Goal: Task Accomplishment & Management: Complete application form

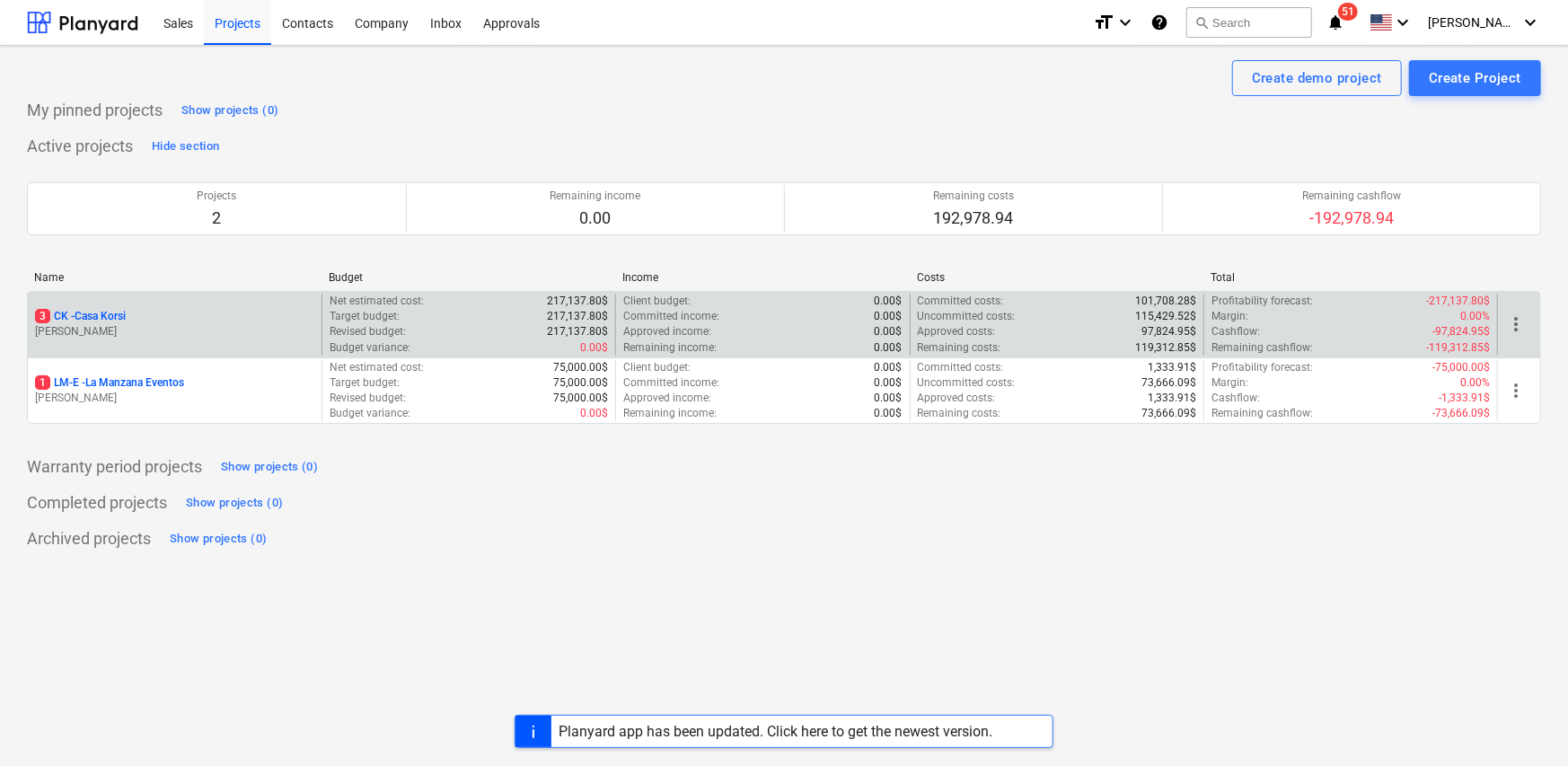
click at [131, 336] on p "[PERSON_NAME]" at bounding box center [175, 332] width 279 height 16
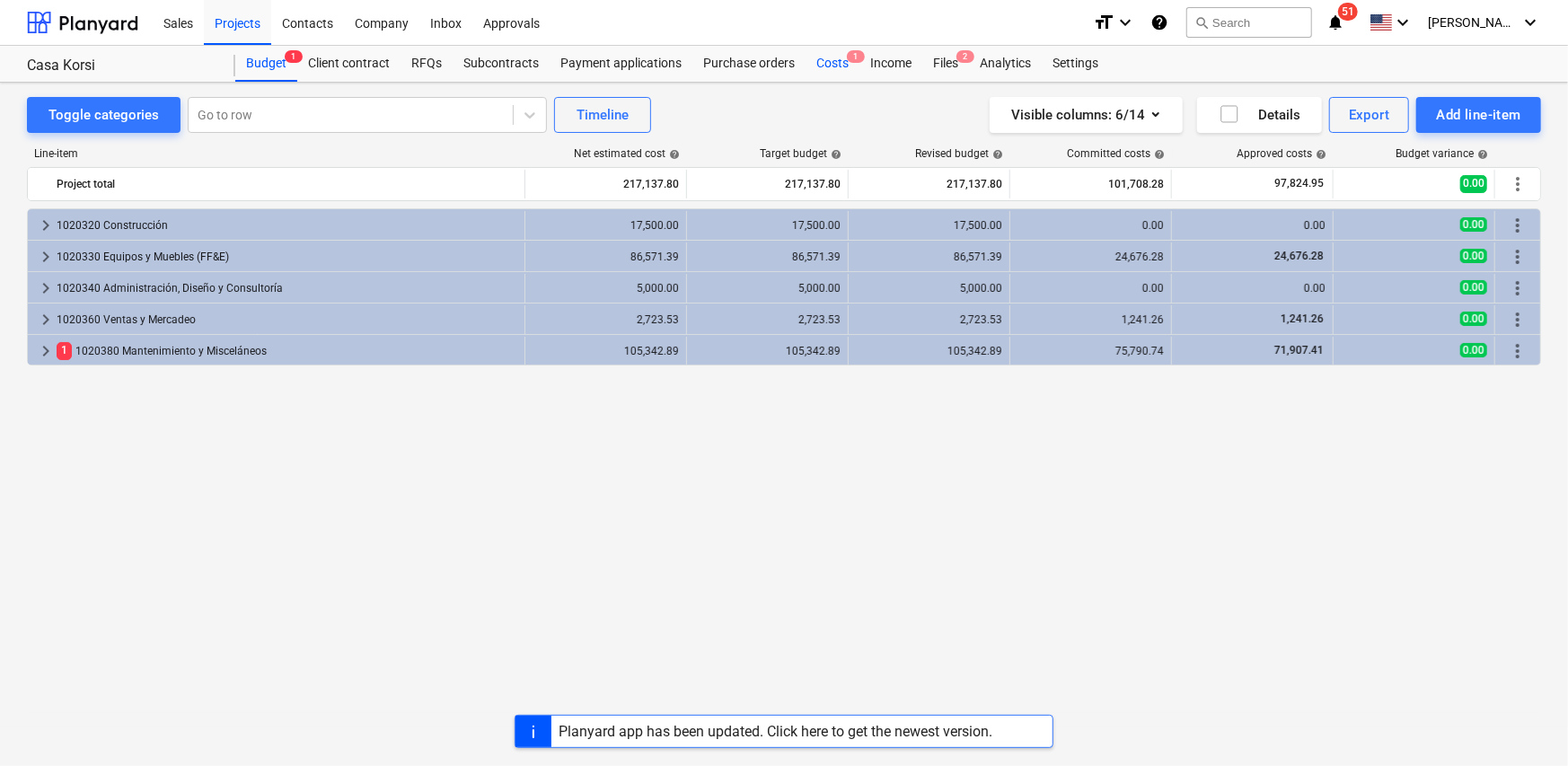
click at [828, 65] on div "Costs 1" at bounding box center [832, 63] width 54 height 36
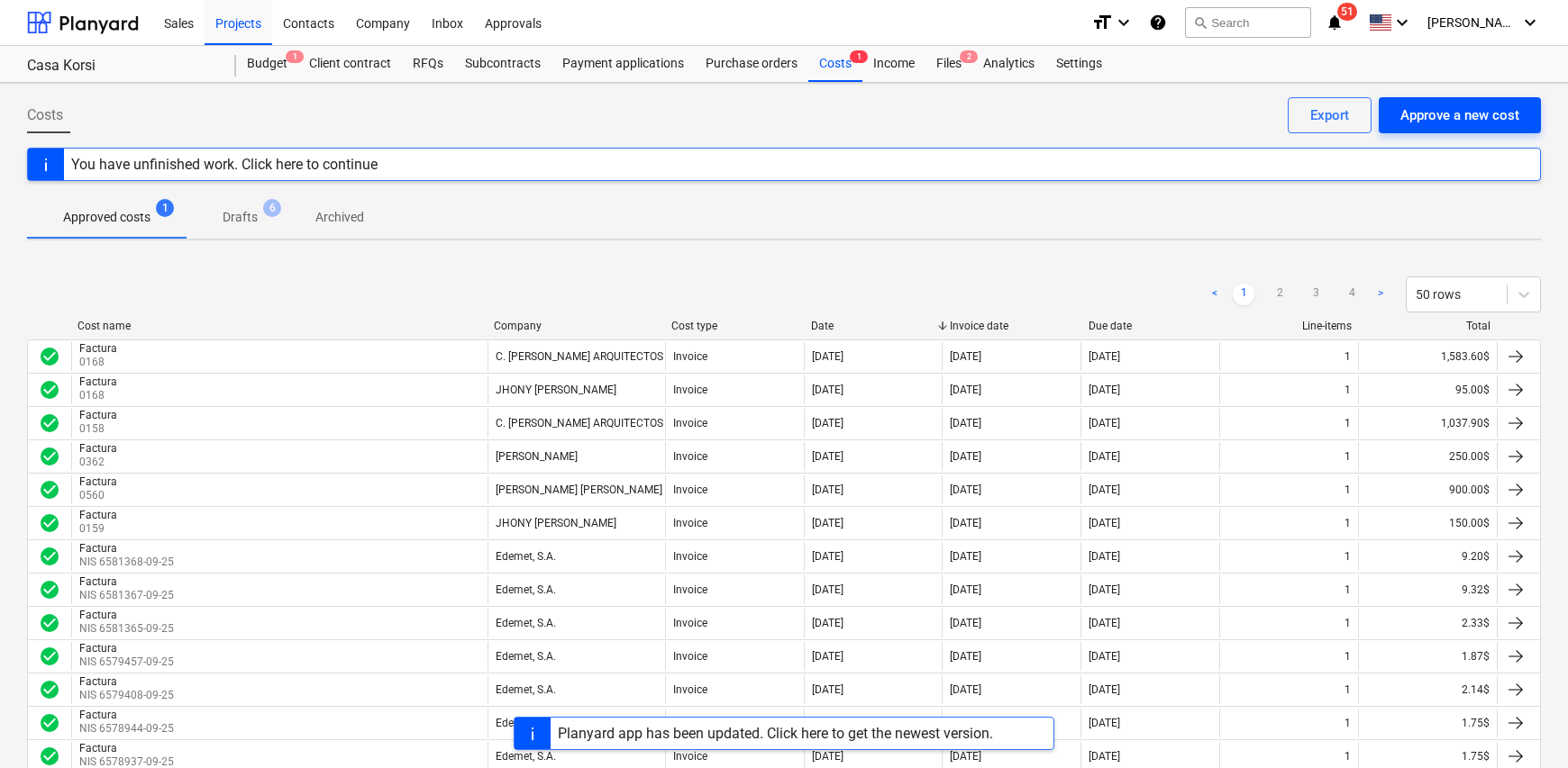
click at [1449, 119] on div "Approve a new cost" at bounding box center [1459, 114] width 119 height 23
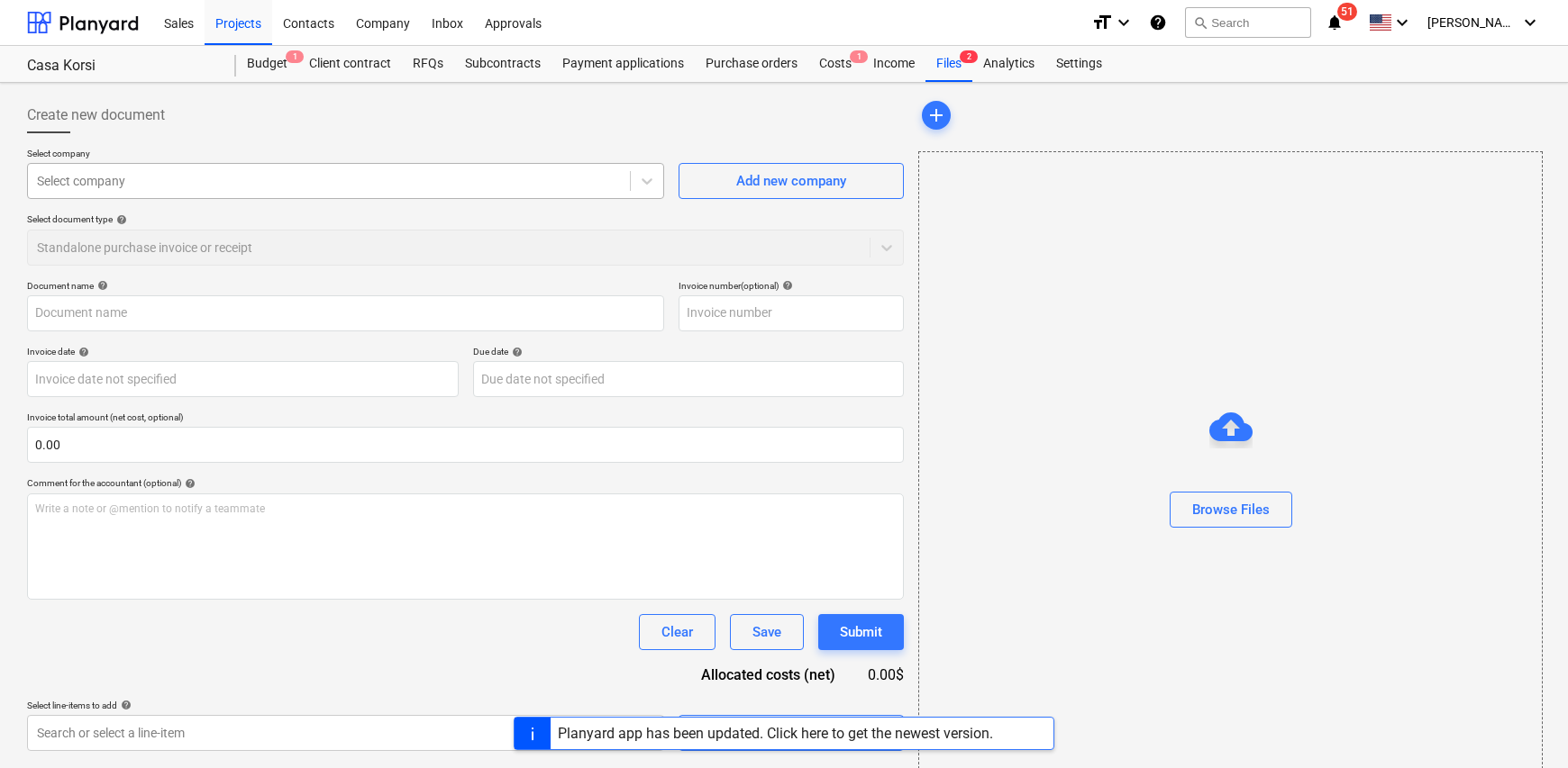
click at [169, 192] on div "Select company" at bounding box center [328, 181] width 602 height 25
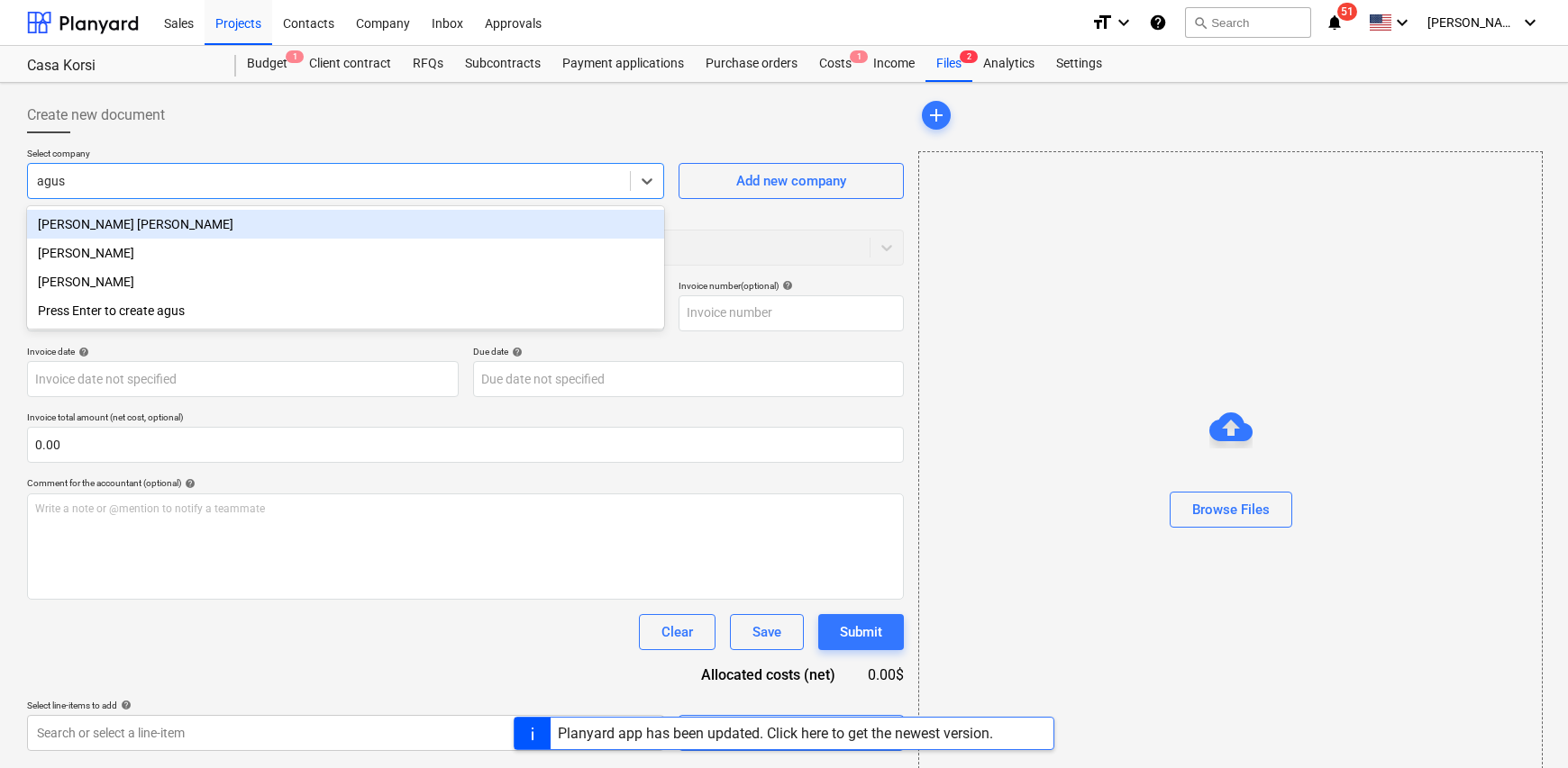
type input "agust"
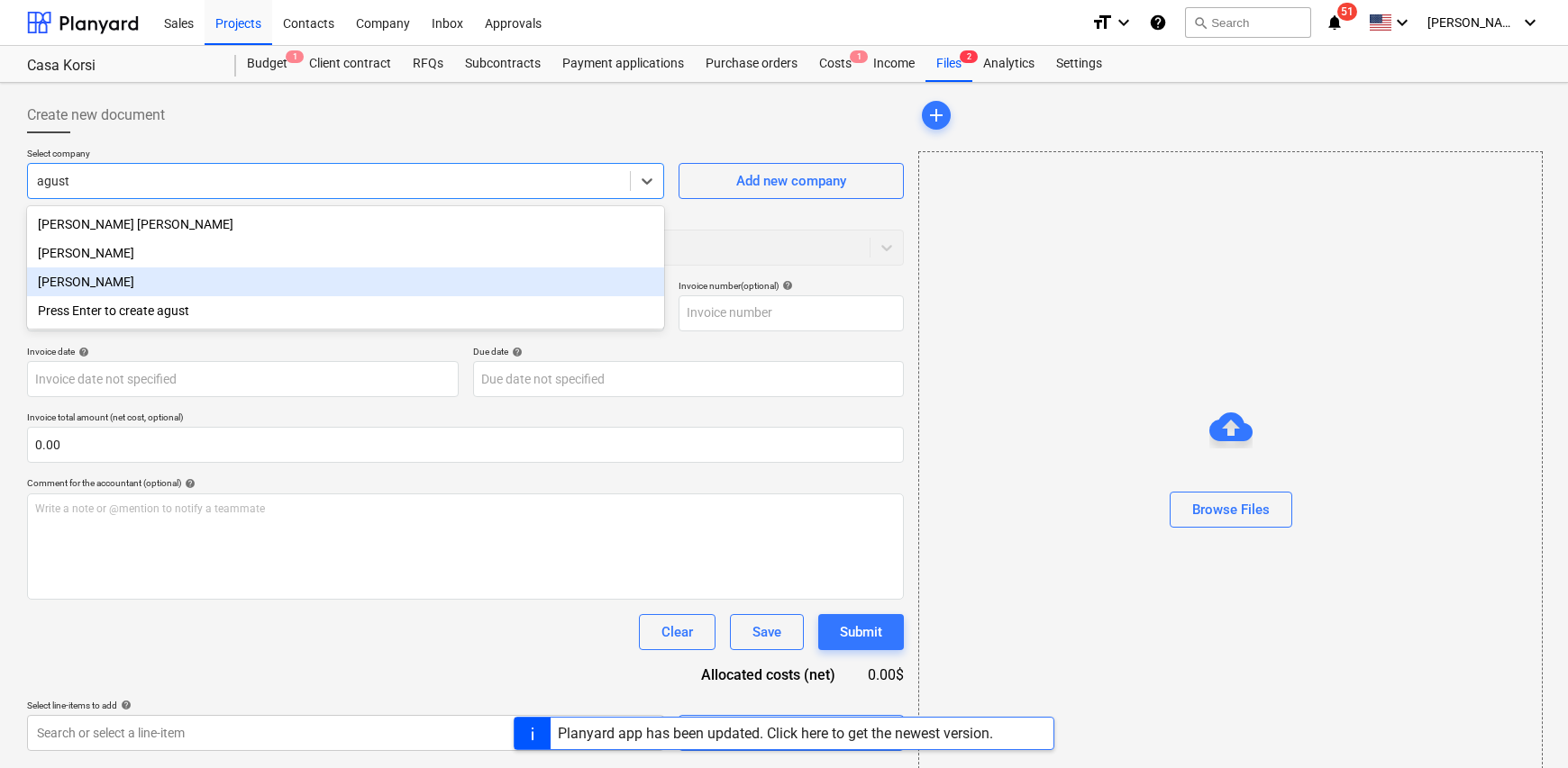
click at [136, 287] on div "[PERSON_NAME]" at bounding box center [345, 281] width 637 height 29
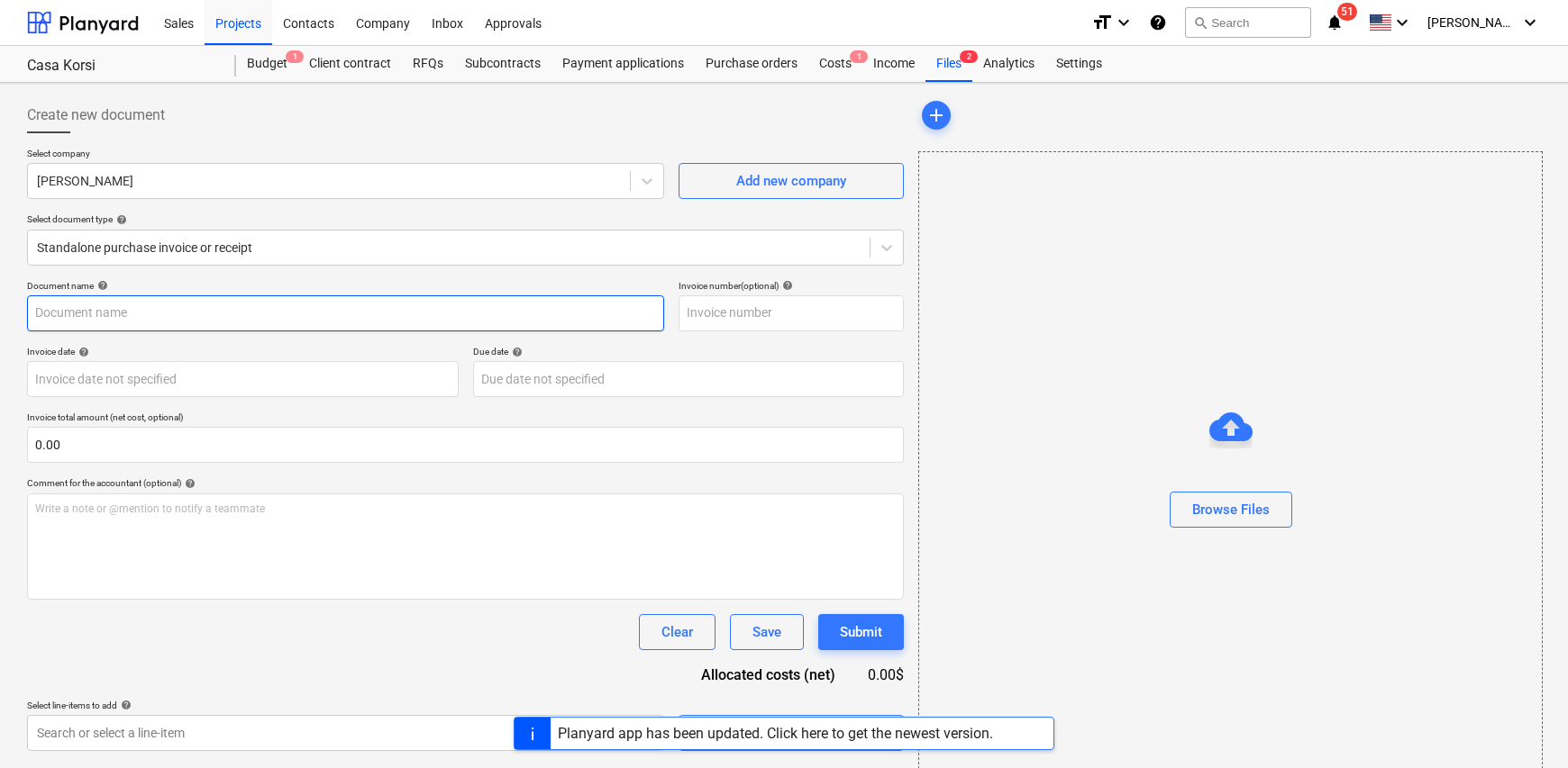
click at [87, 309] on input "text" at bounding box center [345, 313] width 637 height 36
type input "Factura"
click at [756, 312] on input "text" at bounding box center [791, 313] width 225 height 36
click at [719, 317] on input "text" at bounding box center [791, 313] width 225 height 36
type input "975"
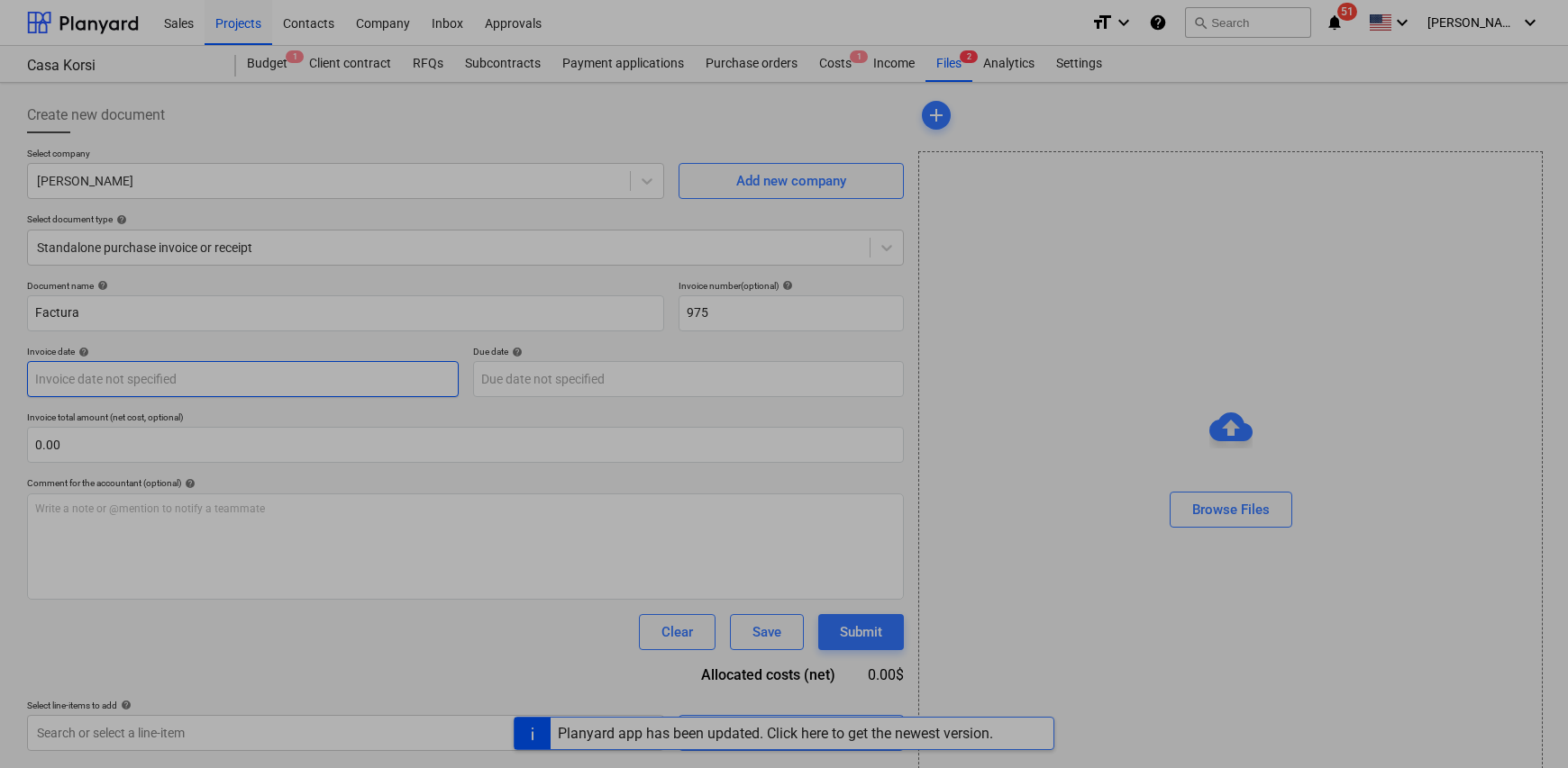
click at [131, 371] on body "Sales Projects Contacts Company Inbox Approvals format_size keyboard_arrow_down…" at bounding box center [784, 384] width 1568 height 768
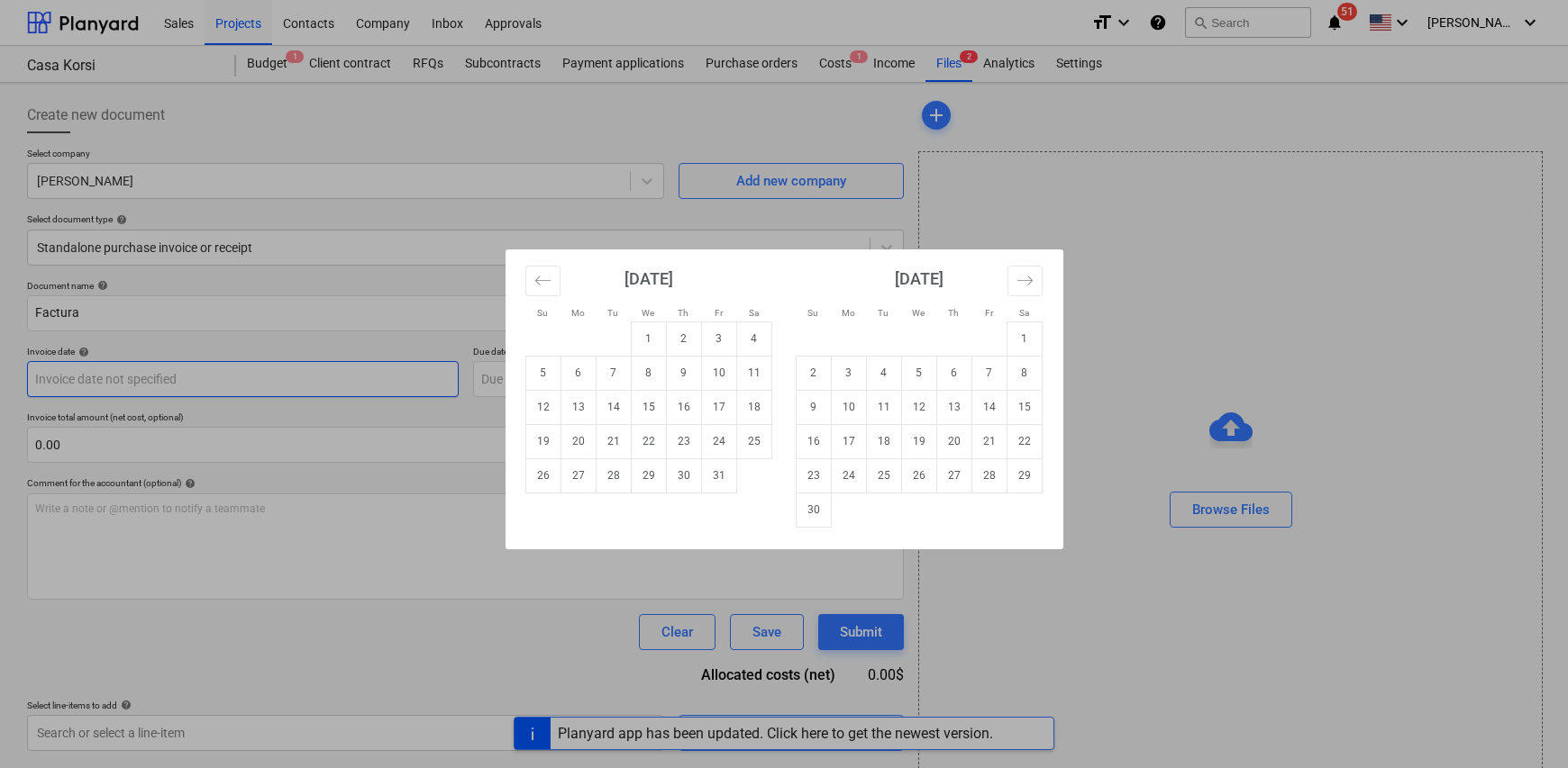
type input "1"
click at [717, 374] on td "10" at bounding box center [719, 372] width 35 height 34
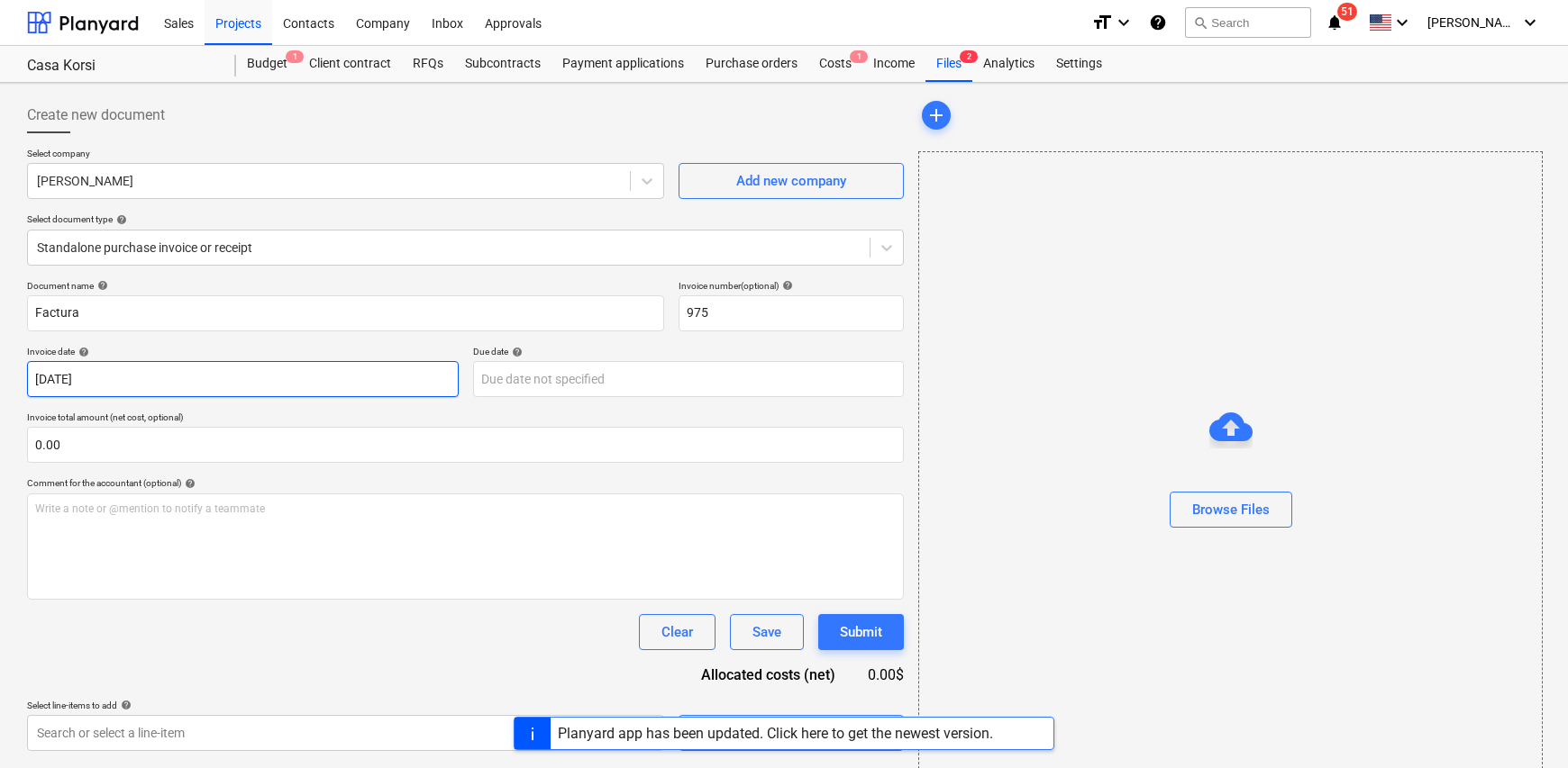
click at [273, 383] on body "Sales Projects Contacts Company Inbox Approvals format_size keyboard_arrow_down…" at bounding box center [784, 384] width 1568 height 768
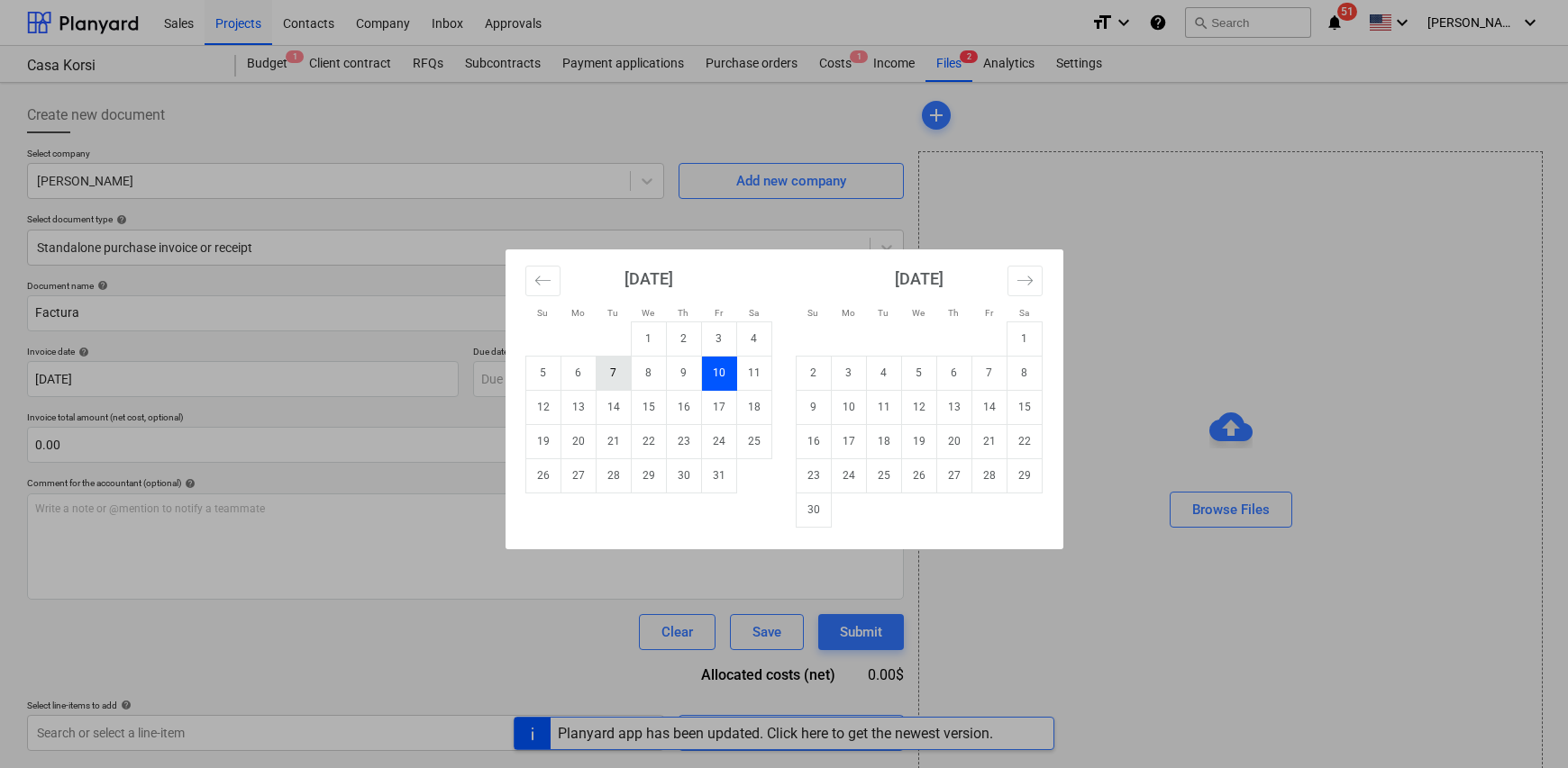
click at [613, 379] on td "7" at bounding box center [613, 372] width 35 height 34
type input "[DATE]"
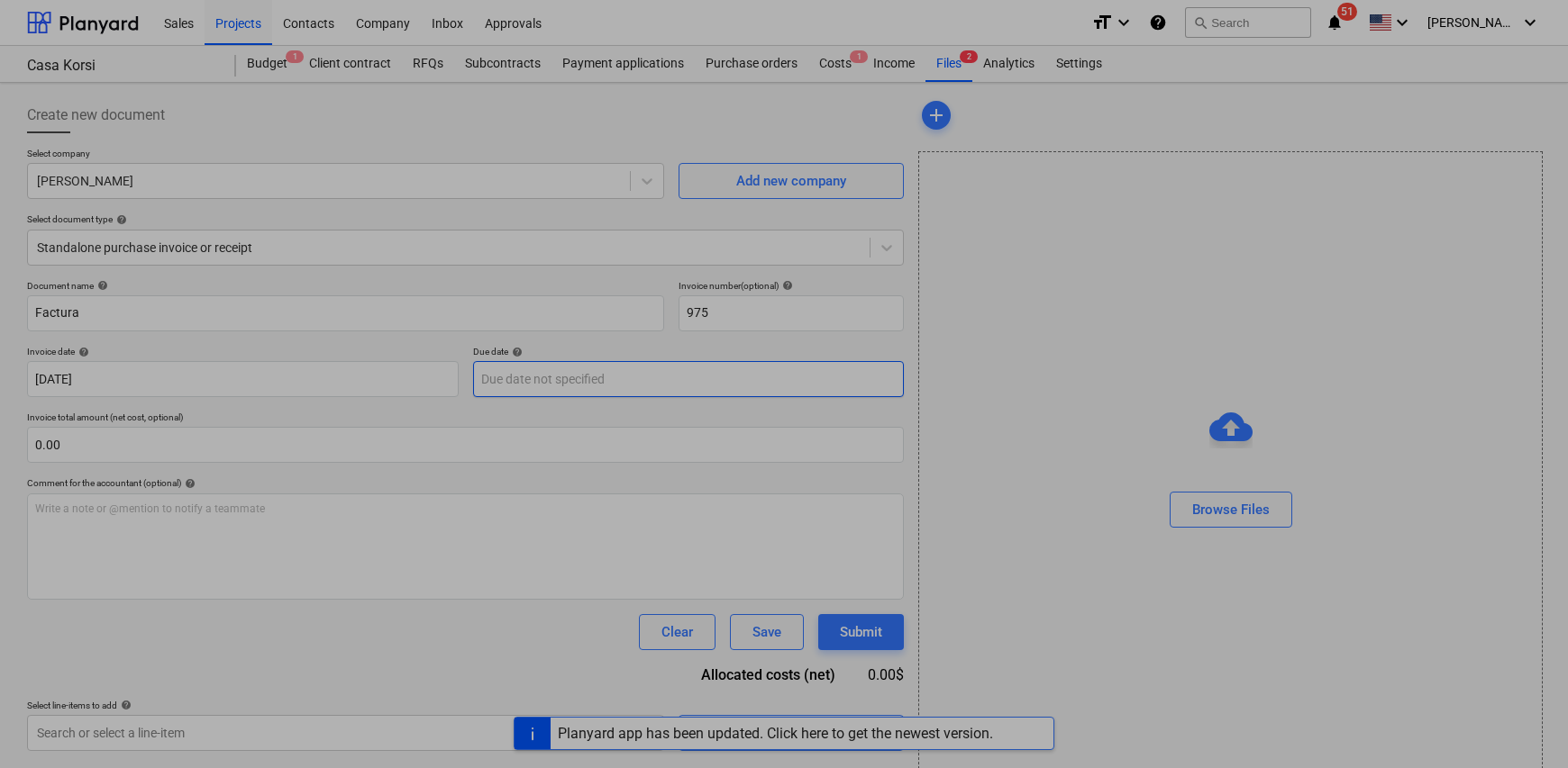
click at [569, 377] on body "Sales Projects Contacts Company Inbox Approvals format_size keyboard_arrow_down…" at bounding box center [784, 384] width 1568 height 768
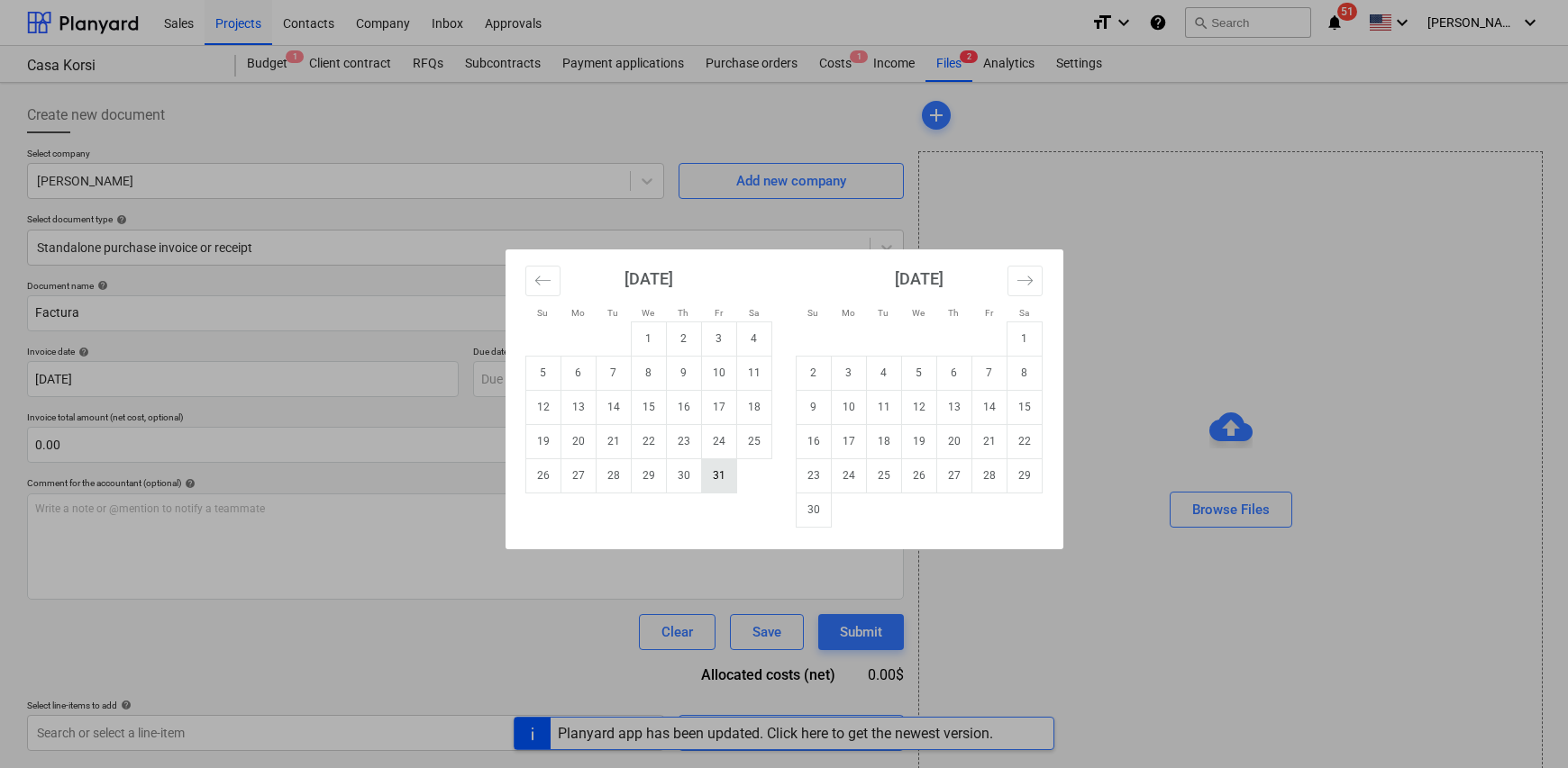
click at [712, 477] on td "31" at bounding box center [719, 475] width 35 height 34
type input "[DATE]"
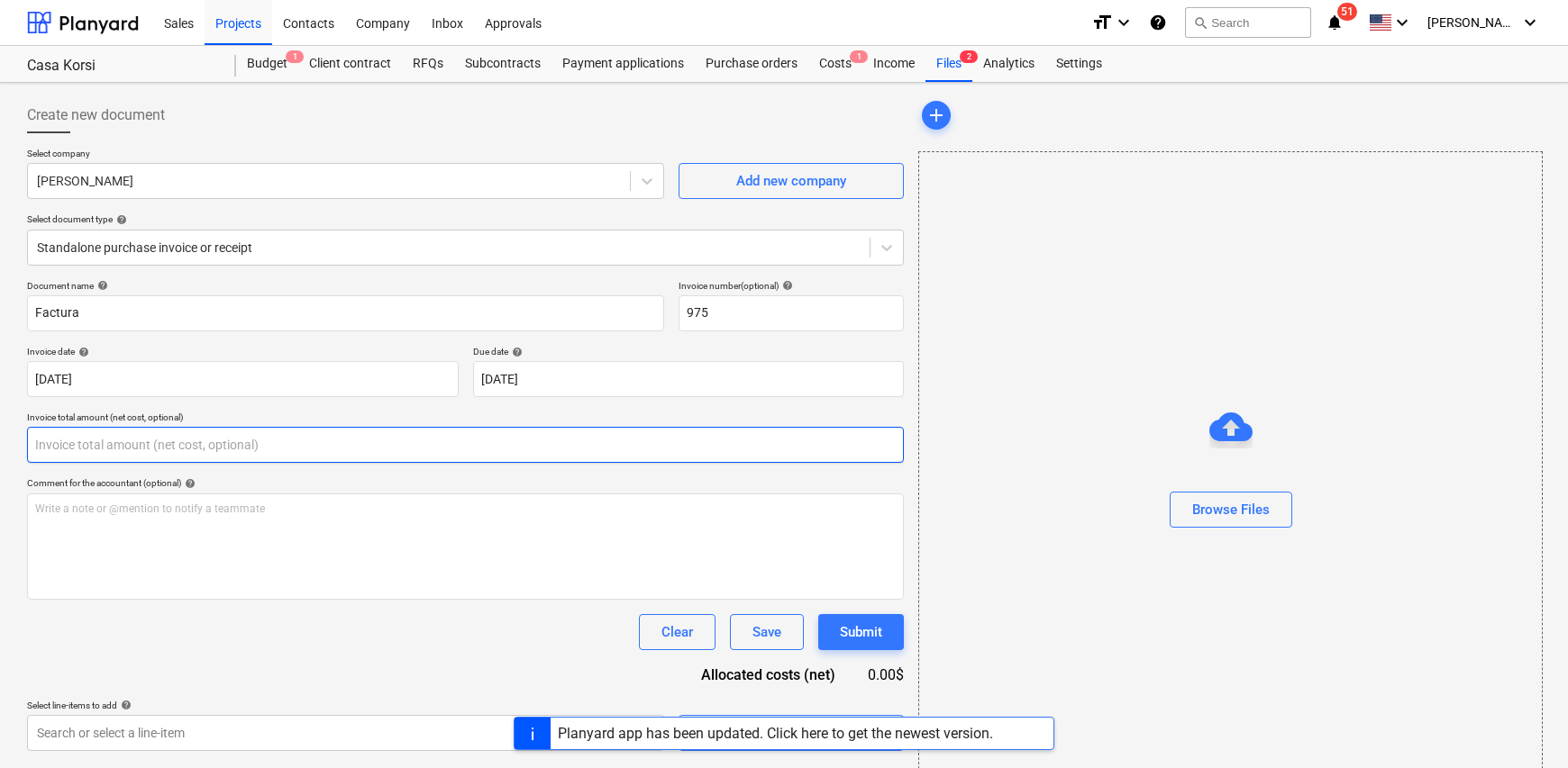
click at [153, 441] on input "text" at bounding box center [465, 444] width 876 height 36
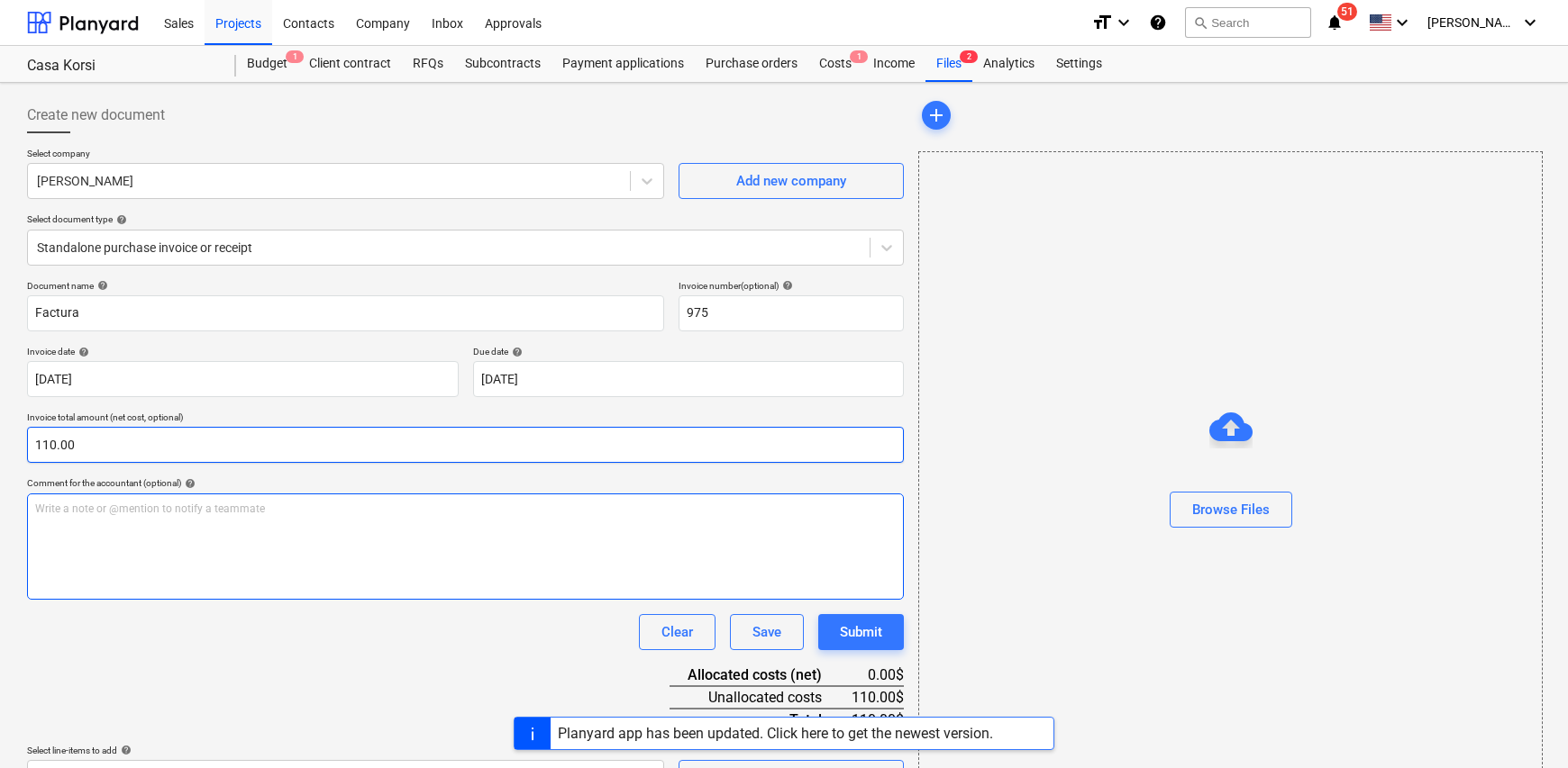
type input "110.00"
click at [147, 507] on p "Write a note or @mention to notify a teammate [PERSON_NAME]" at bounding box center [465, 509] width 861 height 16
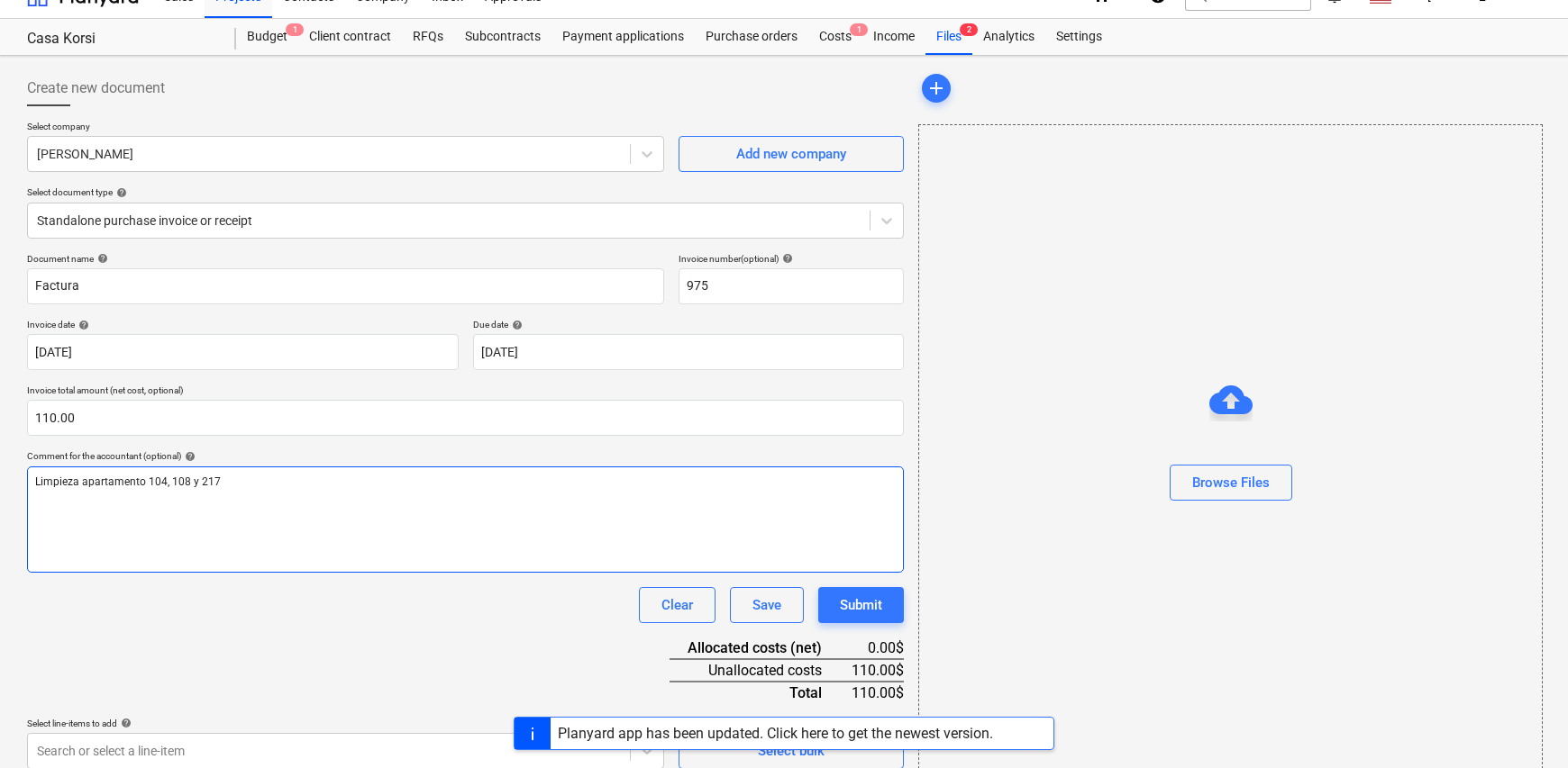
scroll to position [42, 0]
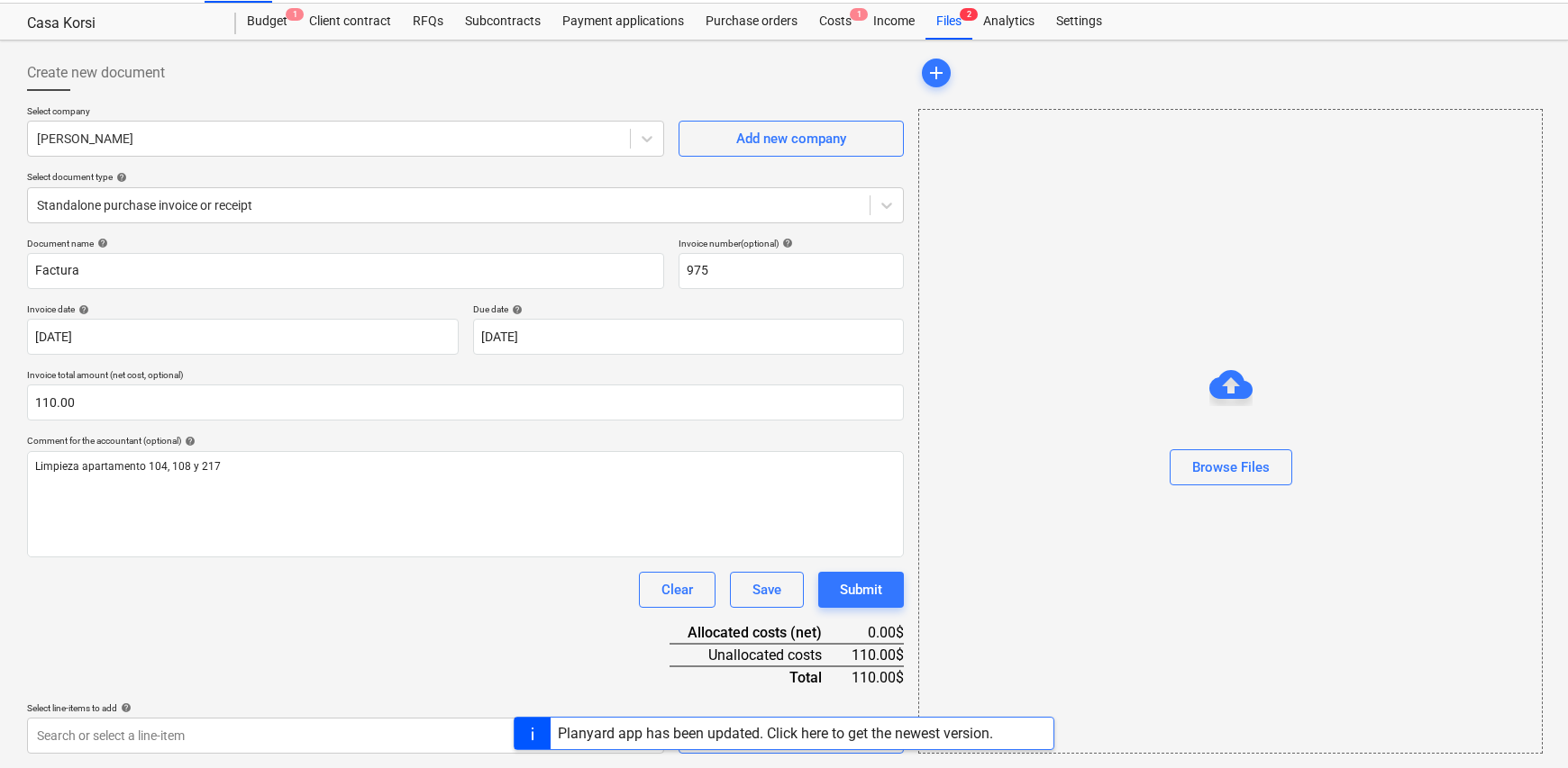
click at [1099, 673] on div "Browse Files" at bounding box center [1229, 431] width 624 height 644
click at [487, 672] on div "Document name help Factura Invoice number (optional) help 975 Invoice date help…" at bounding box center [465, 496] width 876 height 516
click at [474, 735] on div "Planyard app has been updated. Click here to get the newest version." at bounding box center [784, 734] width 1568 height 33
click at [362, 735] on div "Planyard app has been updated. Click here to get the newest version." at bounding box center [784, 734] width 1568 height 33
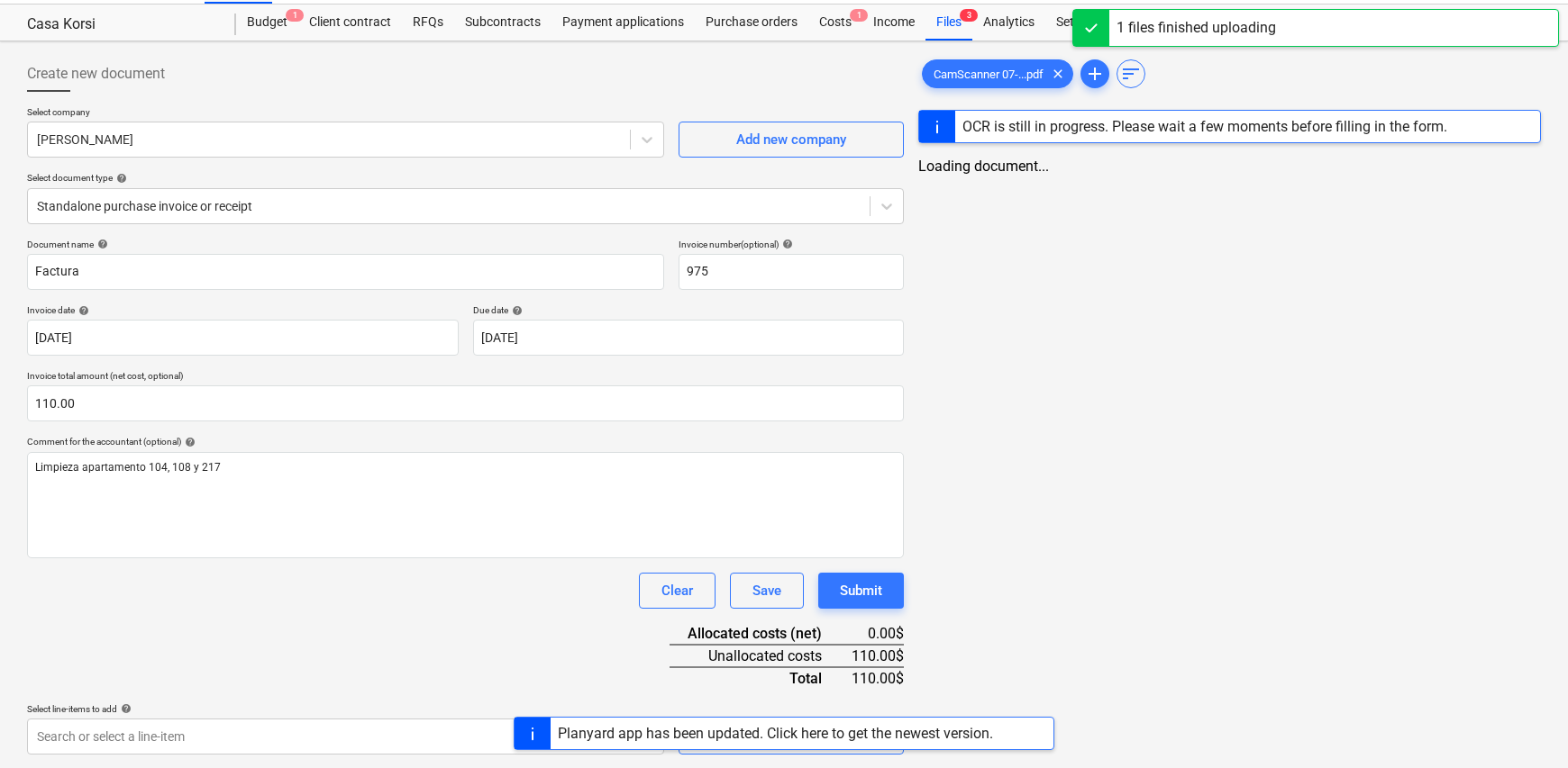
click at [355, 736] on div "Planyard app has been updated. Click here to get the newest version." at bounding box center [784, 734] width 1568 height 33
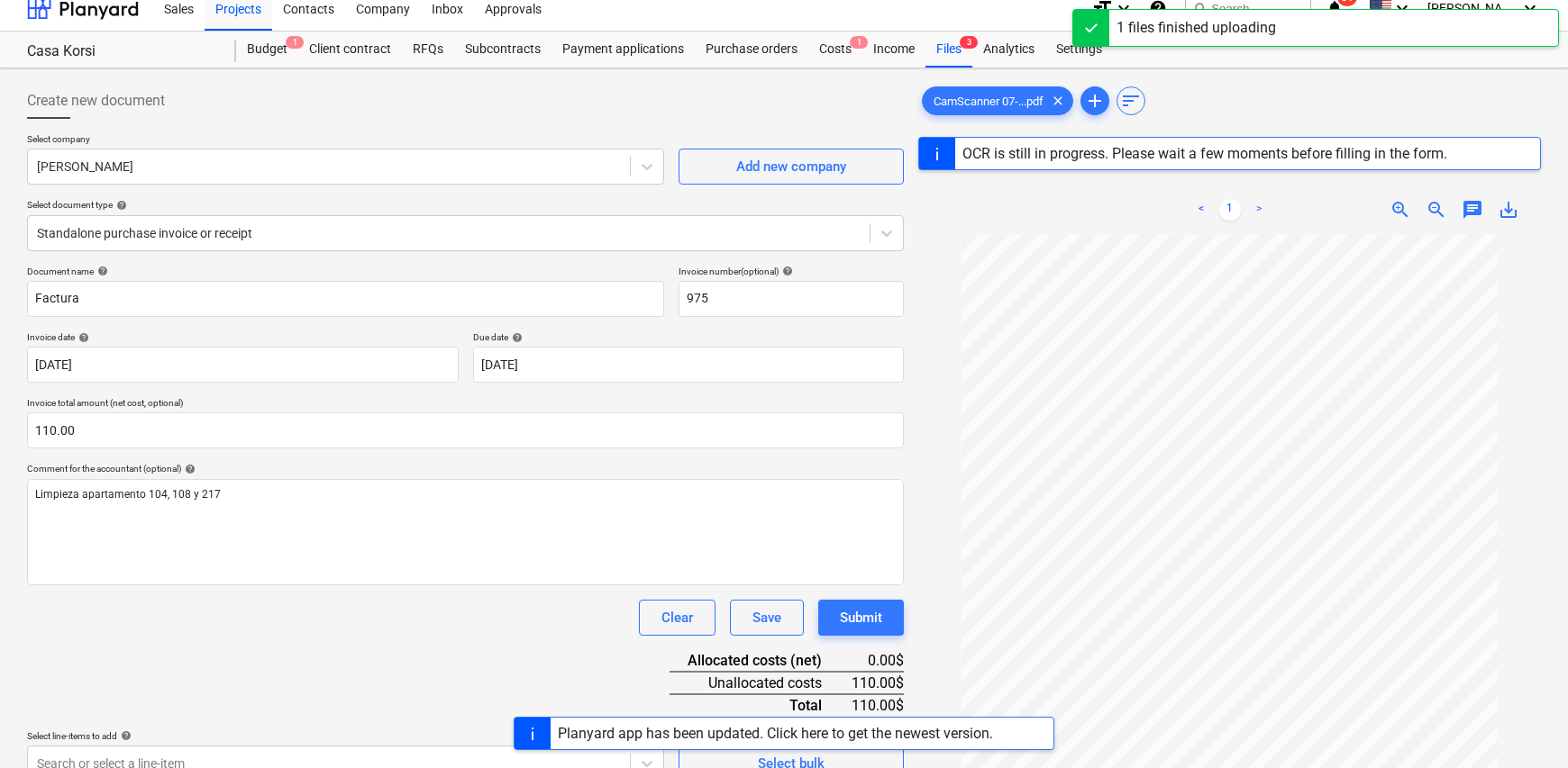
scroll to position [0, 0]
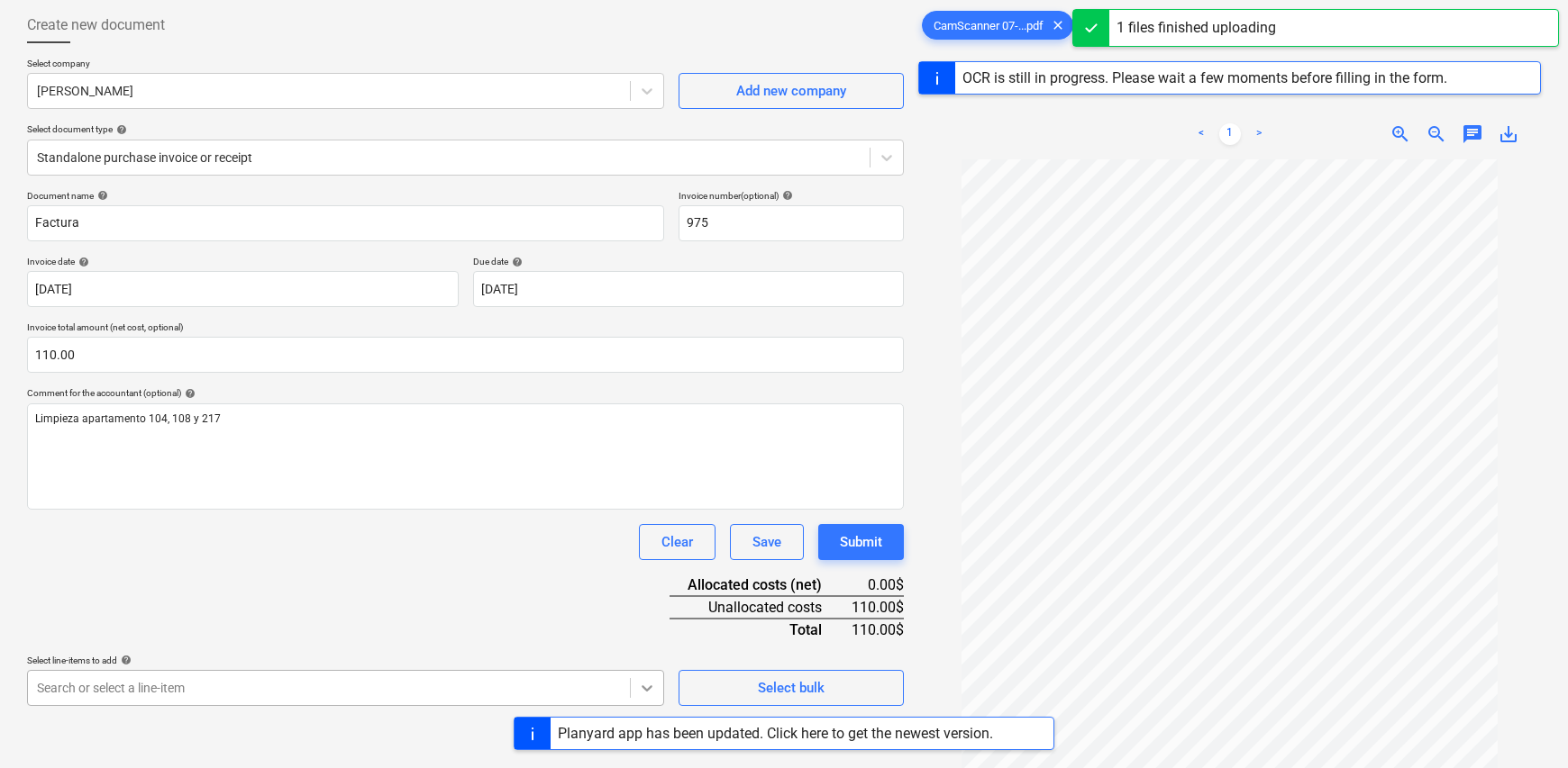
click at [645, 679] on body "Sales Projects Contacts Company Inbox Approvals format_size keyboard_arrow_down…" at bounding box center [784, 293] width 1568 height 768
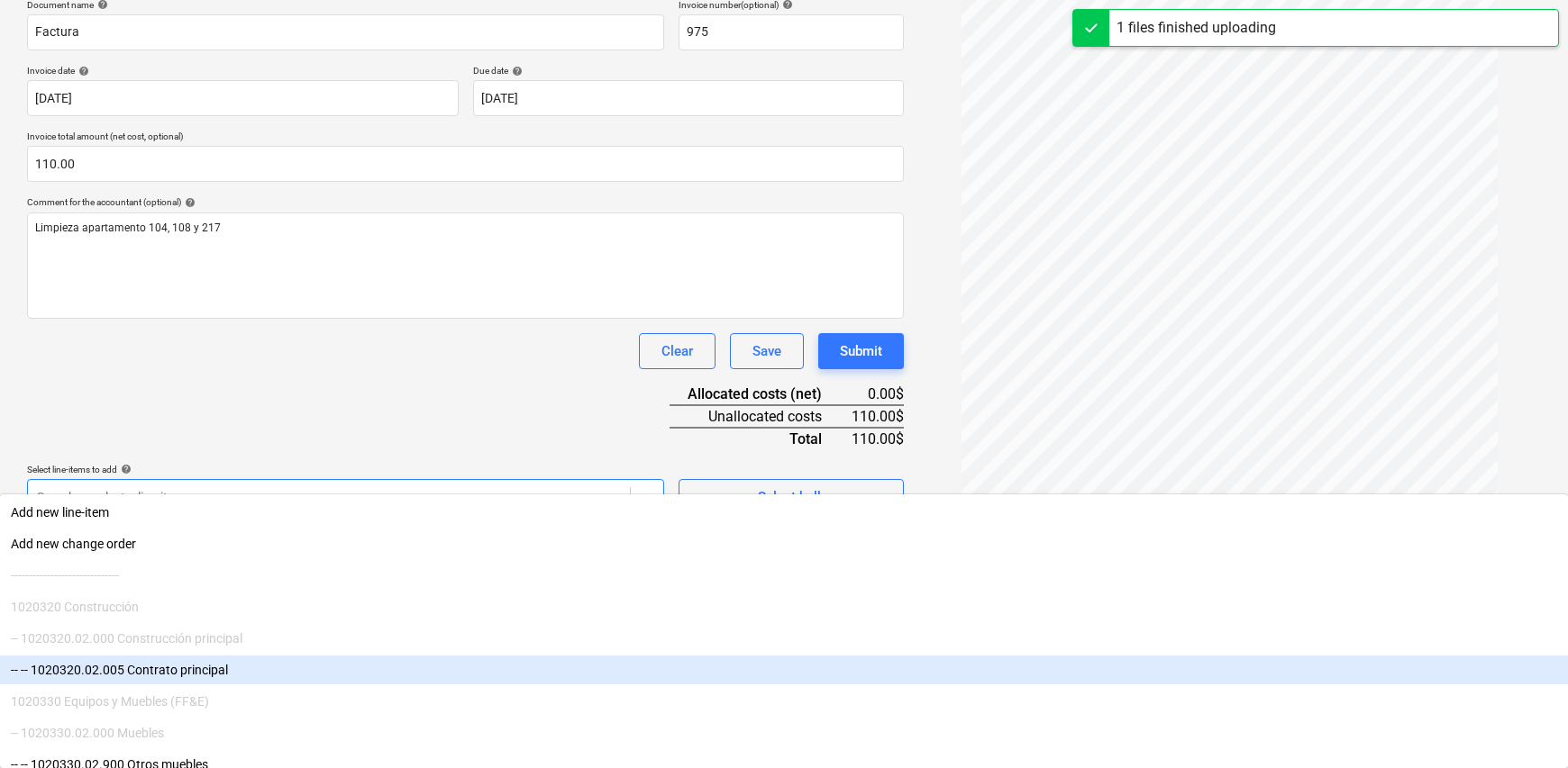
scroll to position [360, 0]
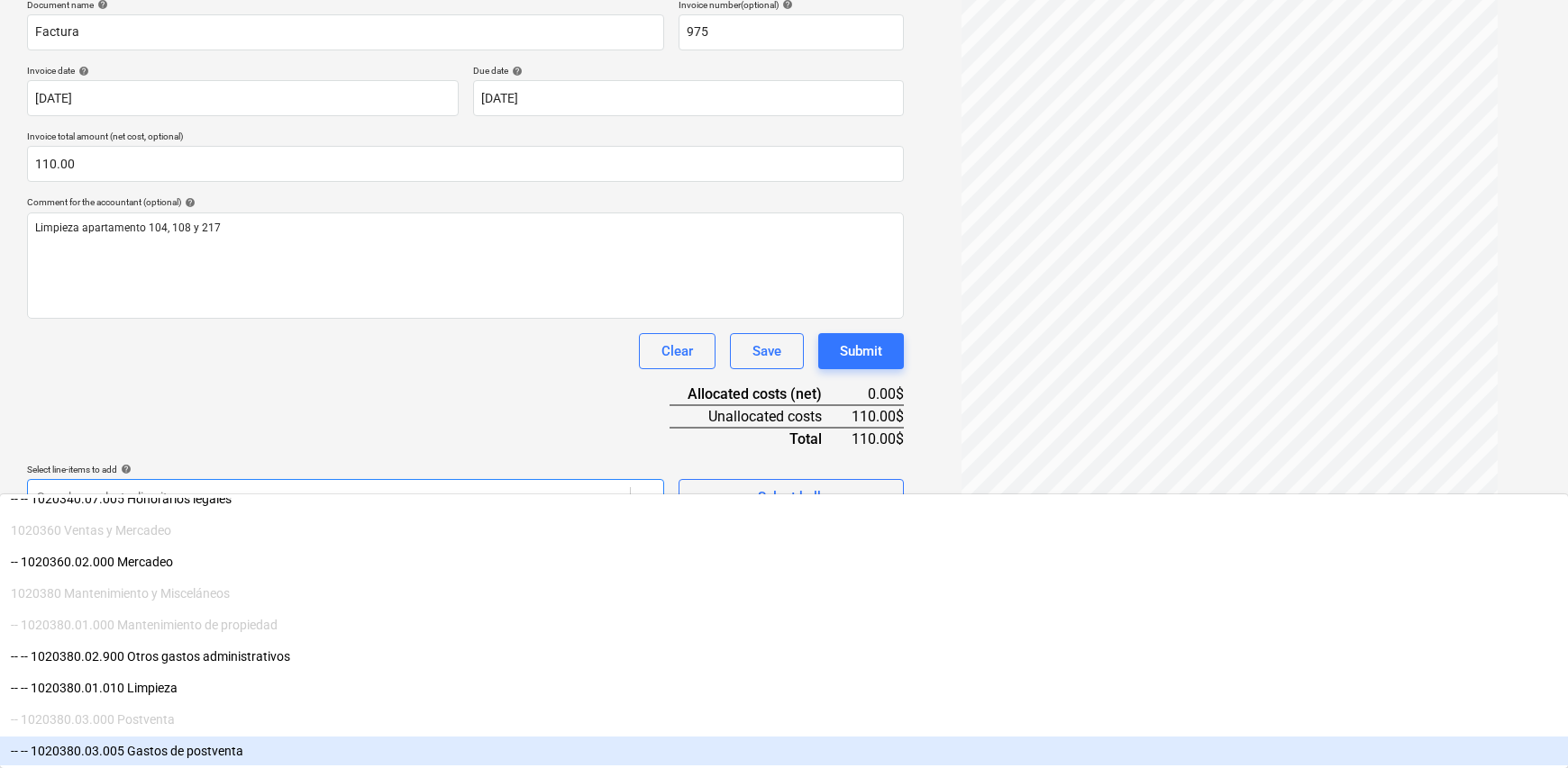
click at [244, 750] on div "-- -- 1020380.03.005 Gastos de postventa" at bounding box center [784, 750] width 1568 height 29
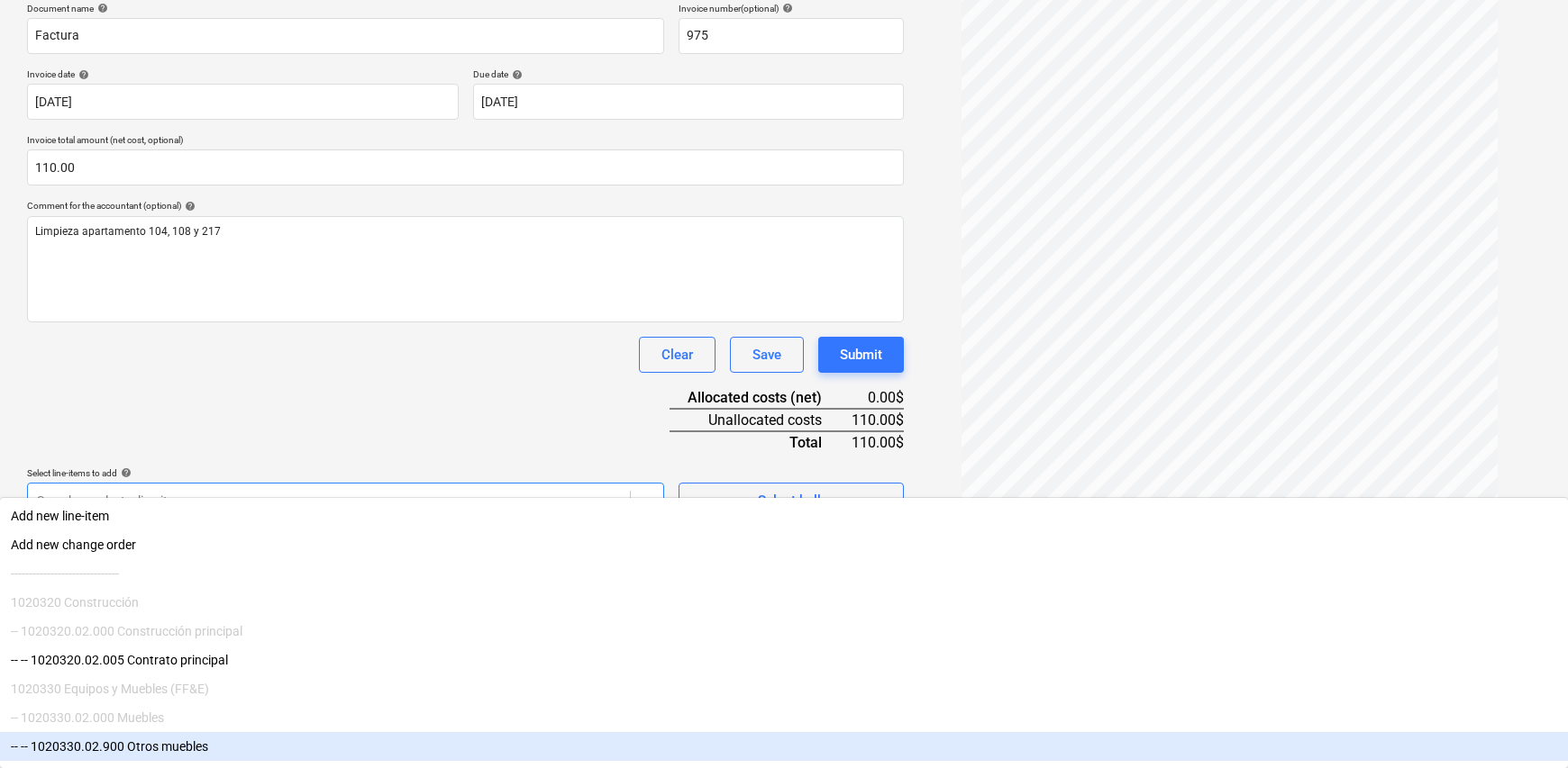
click at [785, 664] on div "Create new document Select company [PERSON_NAME] Add new company Select documen…" at bounding box center [465, 254] width 891 height 884
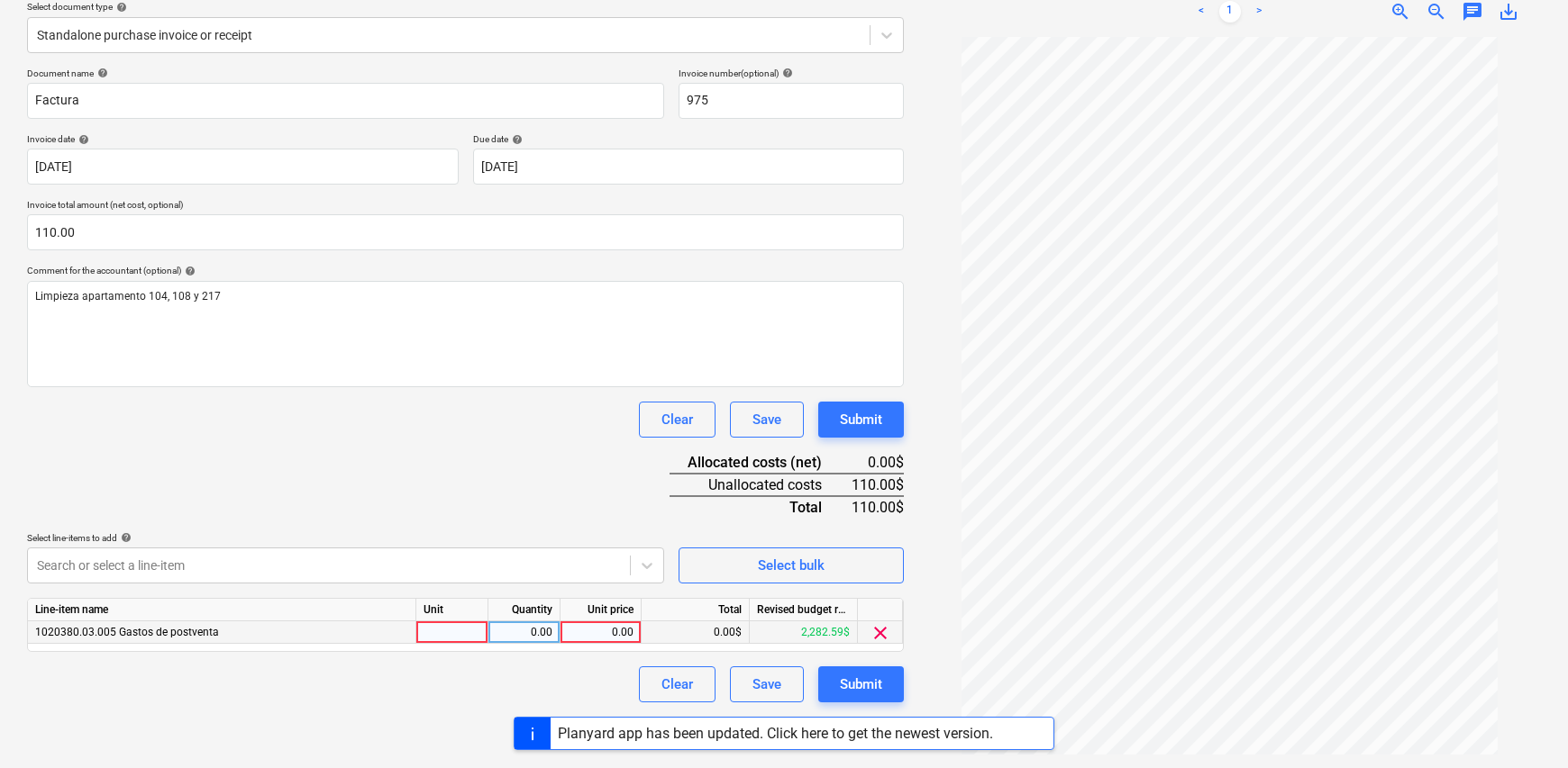
click at [465, 632] on div at bounding box center [452, 632] width 72 height 22
click at [519, 628] on div "0.00" at bounding box center [524, 632] width 57 height 22
click at [612, 632] on div "0.00" at bounding box center [600, 632] width 65 height 22
click at [458, 630] on div at bounding box center [452, 632] width 72 height 22
click at [427, 635] on div at bounding box center [452, 632] width 72 height 22
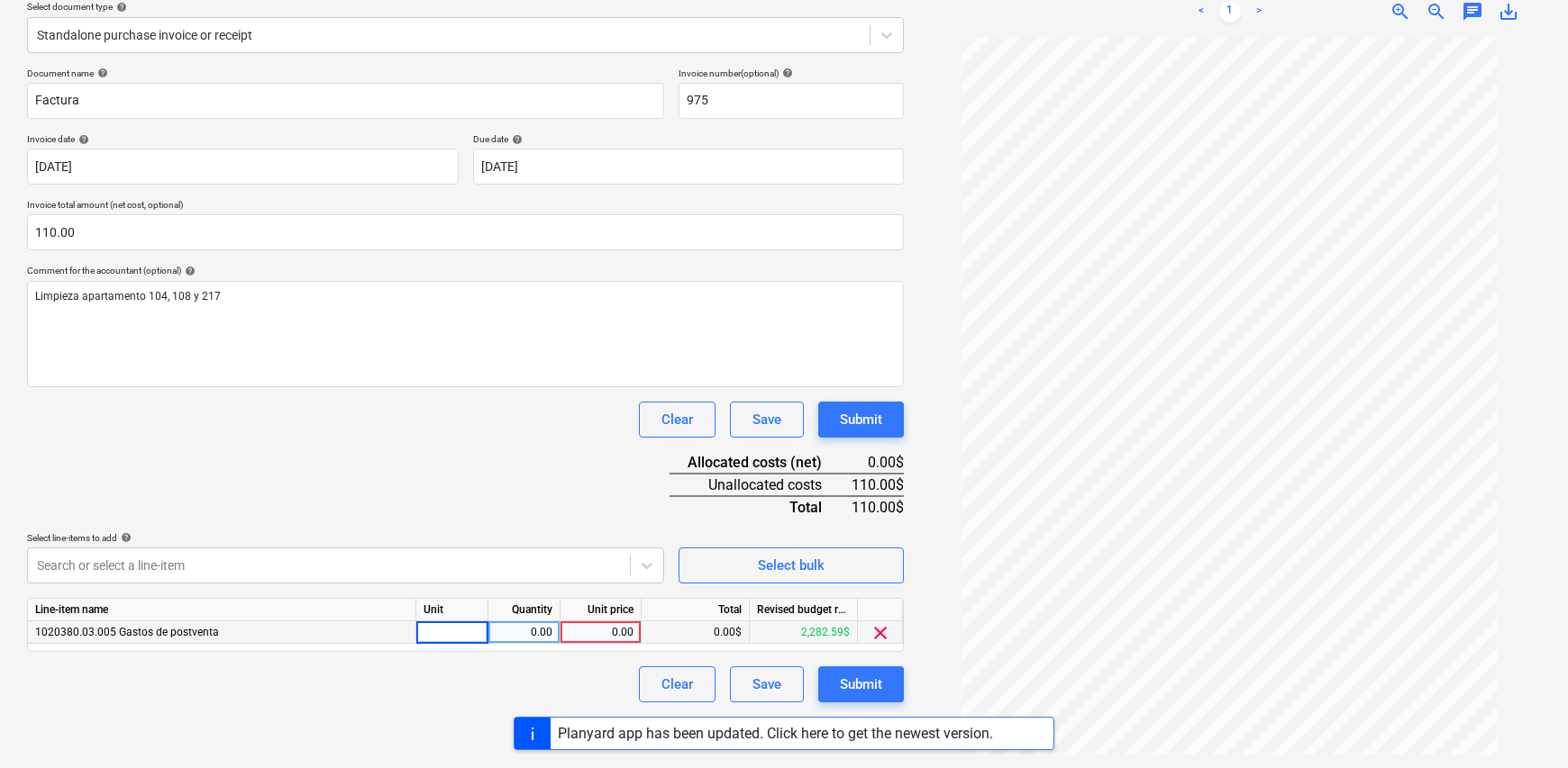
click at [432, 634] on input at bounding box center [451, 632] width 71 height 21
type input "1"
click at [510, 626] on div "0.00" at bounding box center [524, 632] width 57 height 22
type input "1"
click at [594, 627] on div "0.00" at bounding box center [600, 632] width 65 height 22
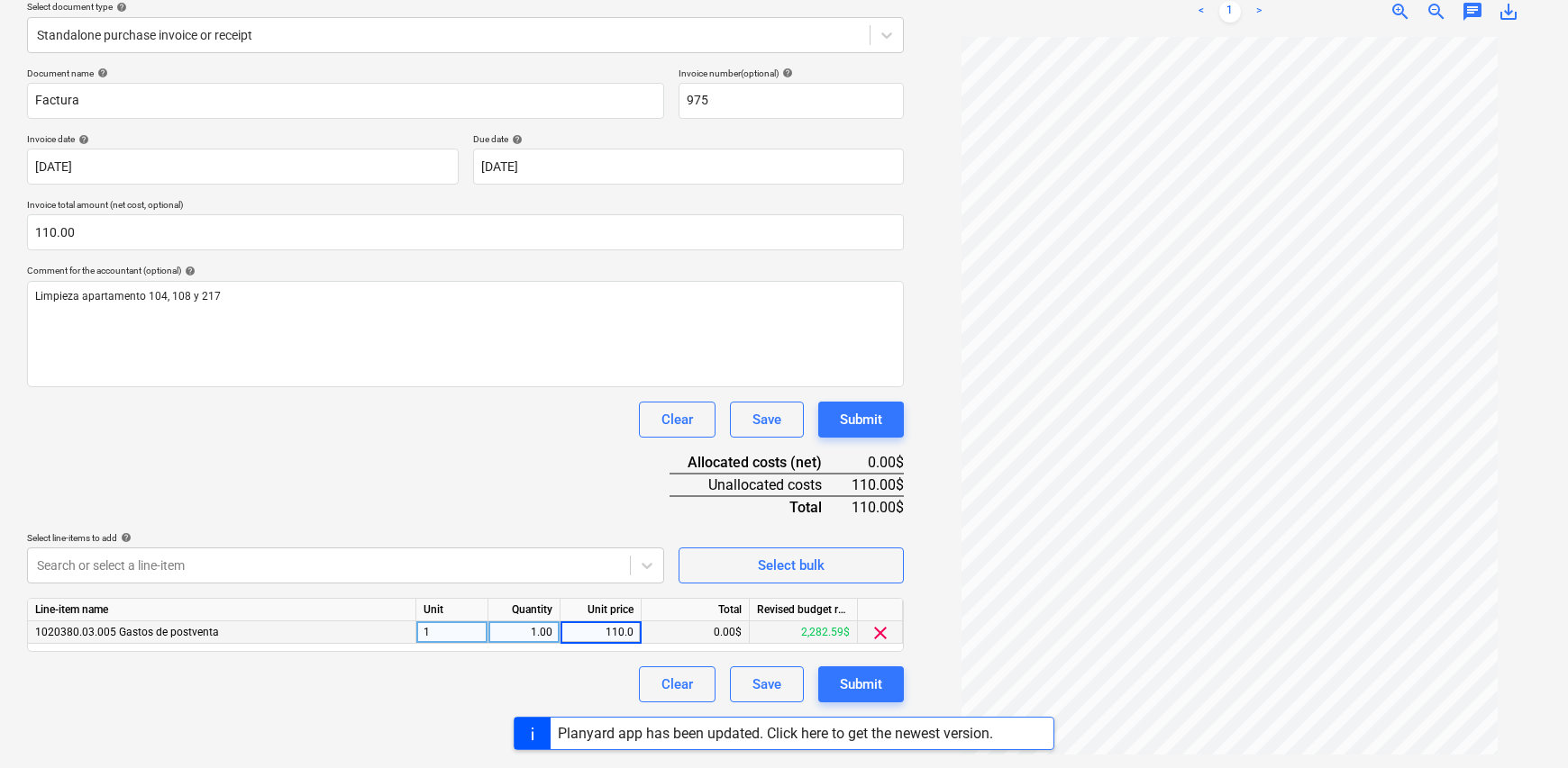
type input "110.00"
click at [562, 688] on div "Clear Save Submit" at bounding box center [465, 684] width 876 height 36
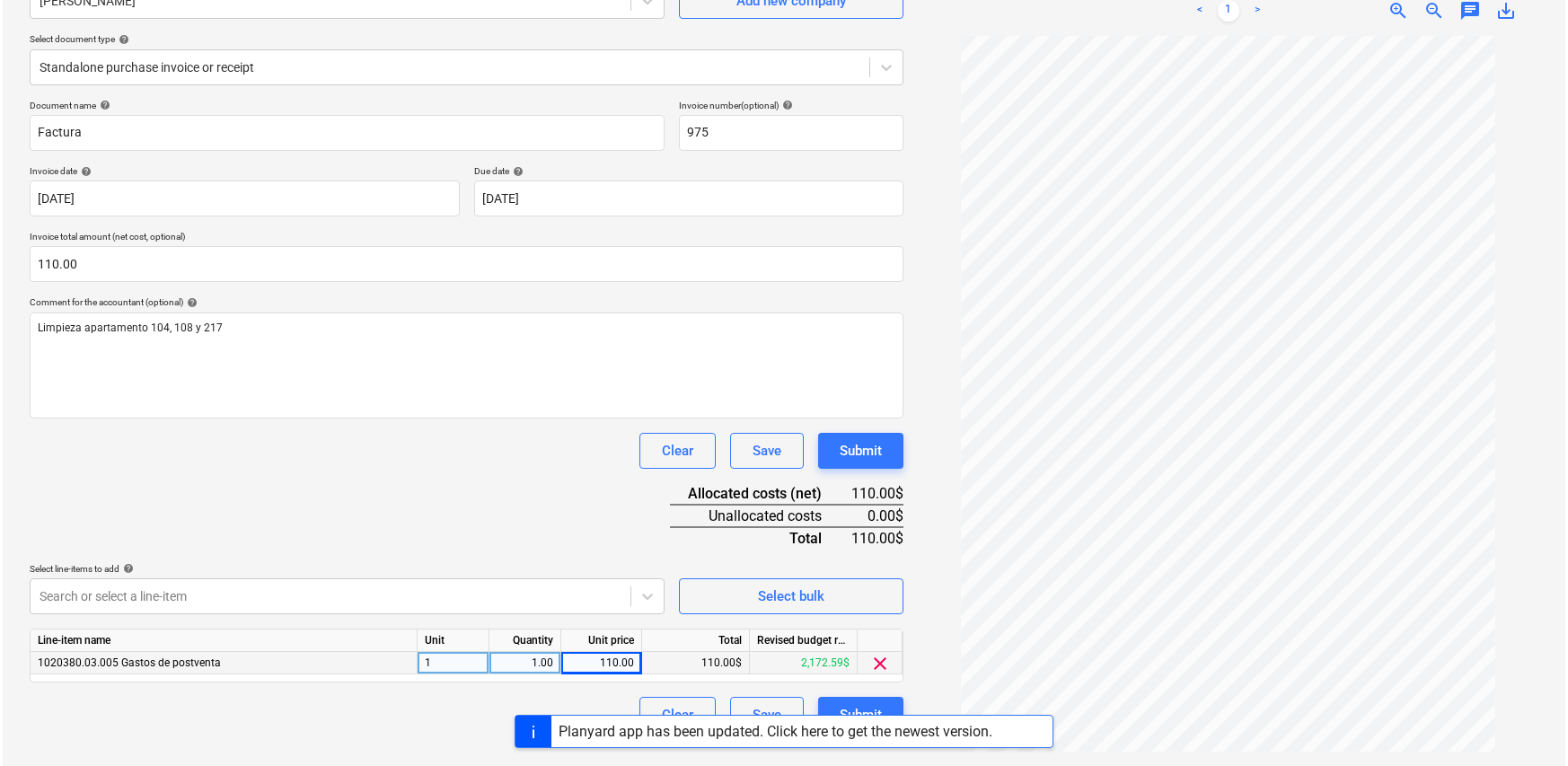
scroll to position [179, 0]
click at [861, 703] on div "Submit" at bounding box center [858, 715] width 42 height 23
